Goal: Task Accomplishment & Management: Manage account settings

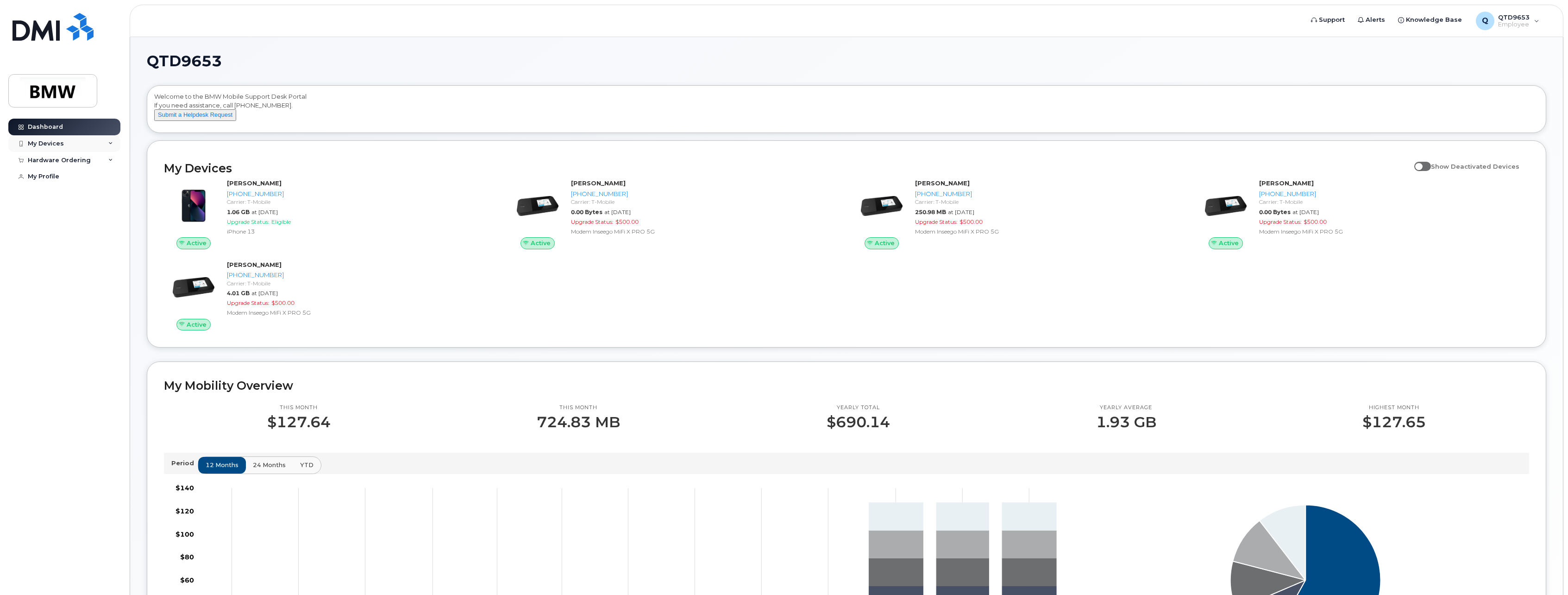
click at [84, 138] on div "My Devices" at bounding box center [65, 143] width 112 height 16
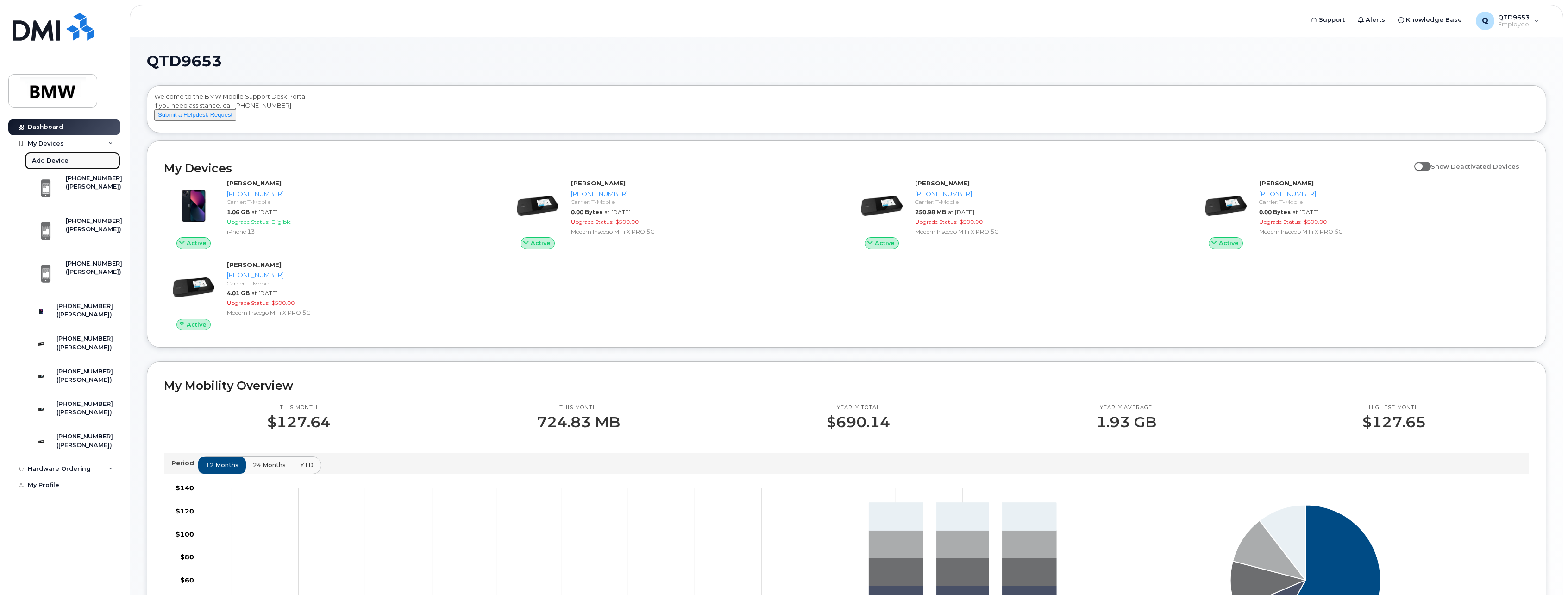
click at [71, 164] on link "Add Device" at bounding box center [72, 161] width 96 height 18
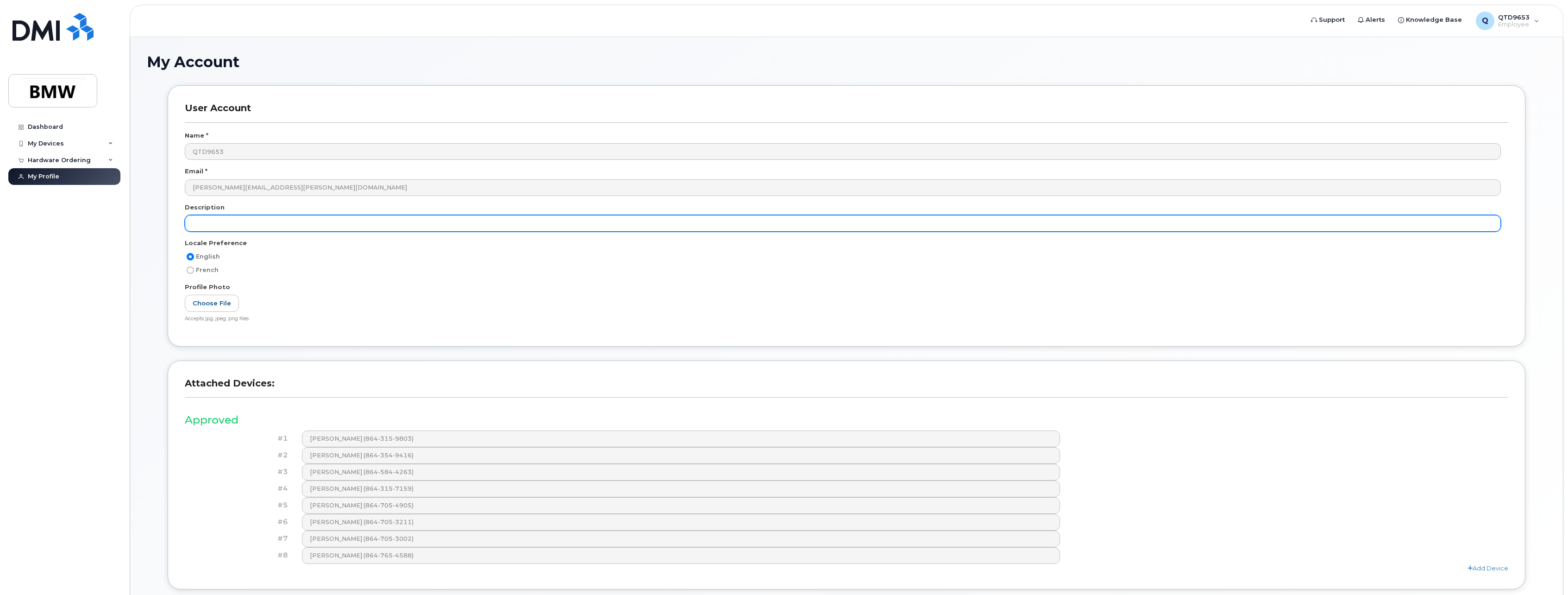
click at [314, 224] on input "text" at bounding box center [843, 223] width 1316 height 16
type input "i"
type input "I"
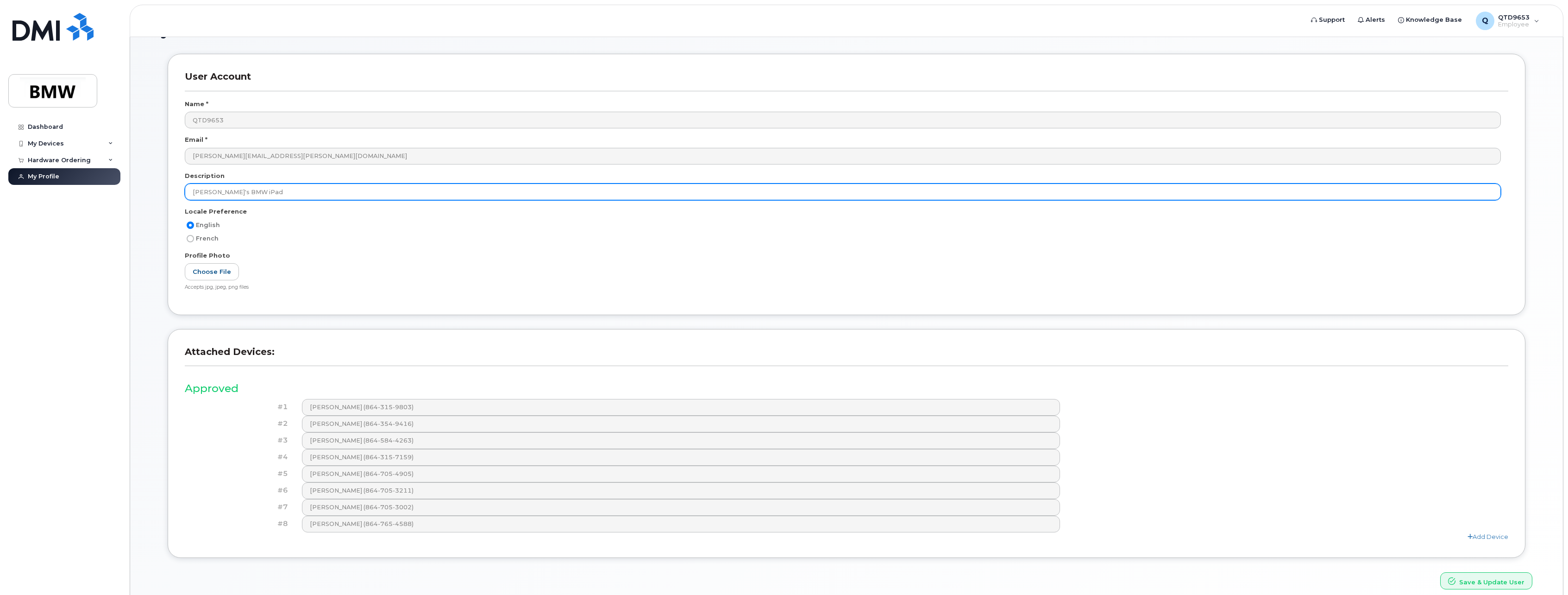
scroll to position [72, 0]
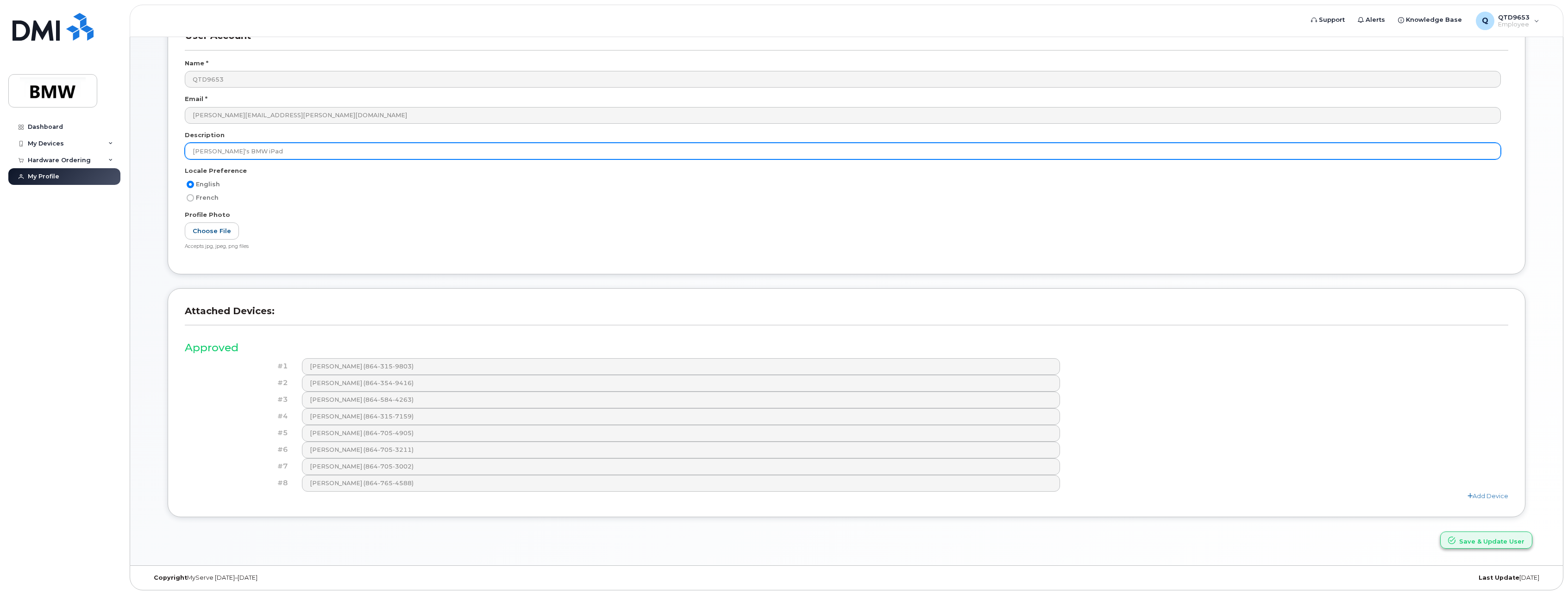
type input "Joe's BMW iPad"
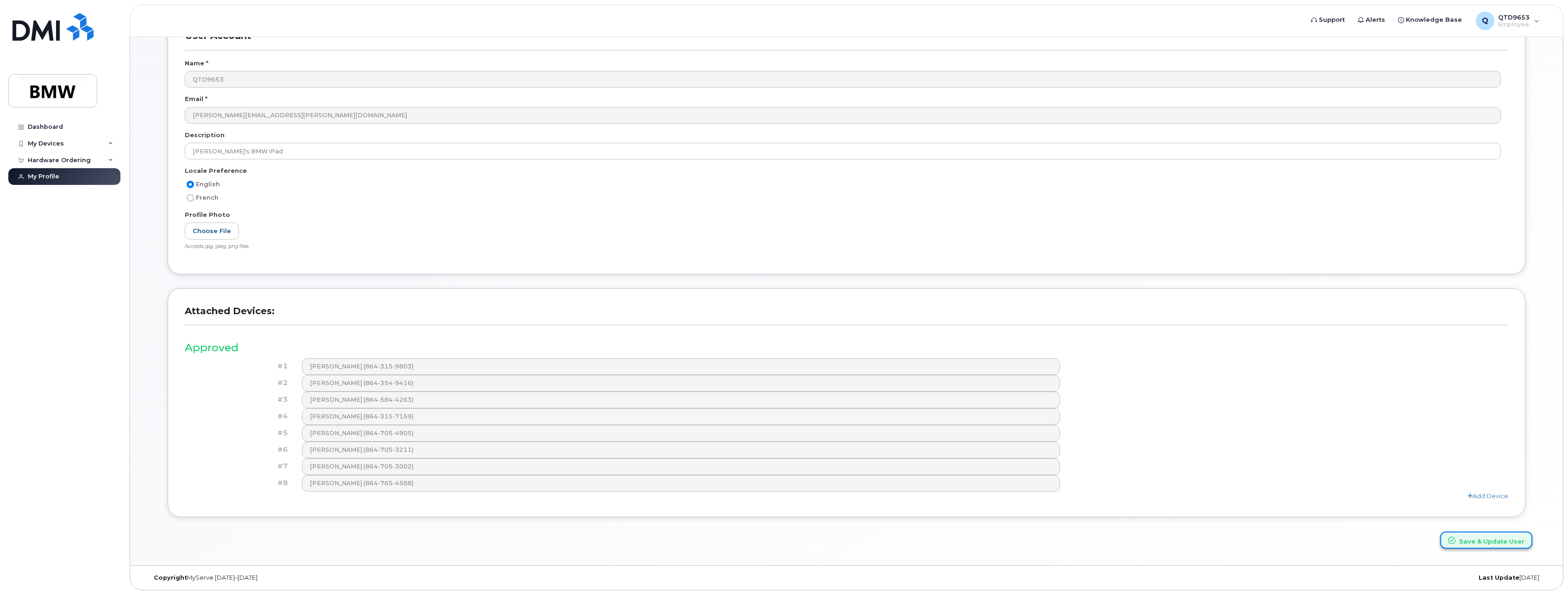
click at [1455, 541] on icon "submit" at bounding box center [1452, 540] width 7 height 7
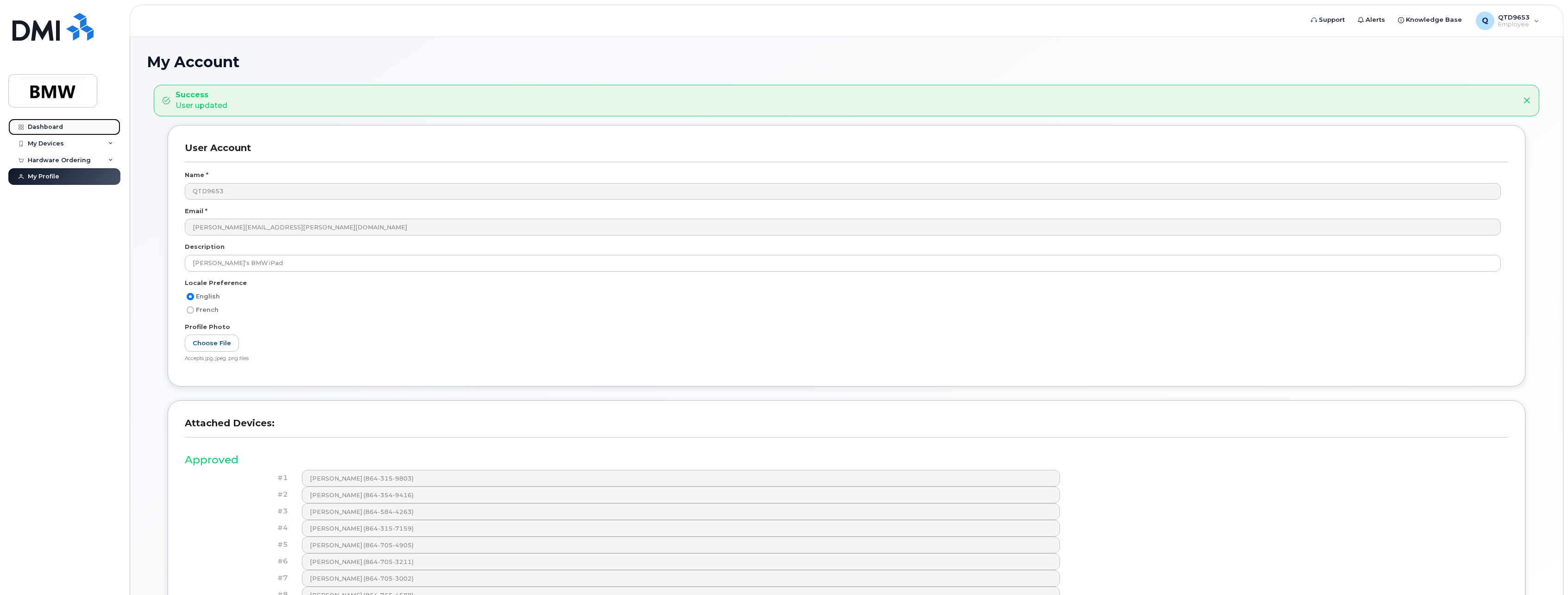
click at [61, 130] on div "Dashboard" at bounding box center [46, 127] width 35 height 7
